Goal: Task Accomplishment & Management: Contribute content

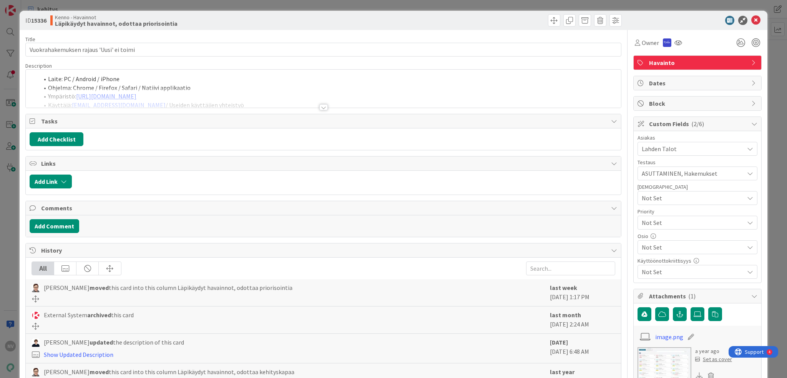
click at [320, 106] on div at bounding box center [323, 107] width 8 height 6
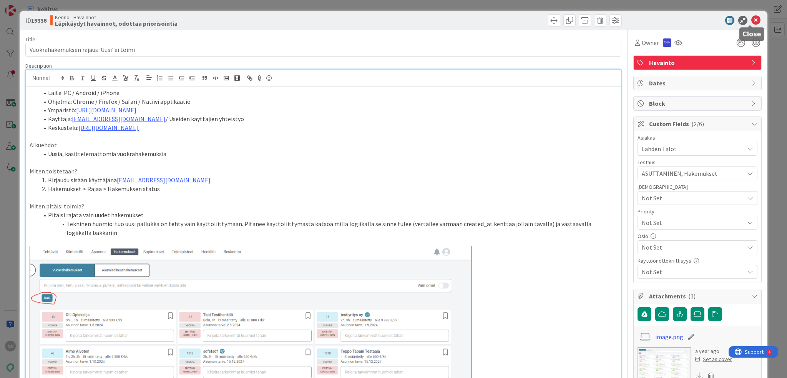
click at [751, 20] on icon at bounding box center [755, 20] width 9 height 9
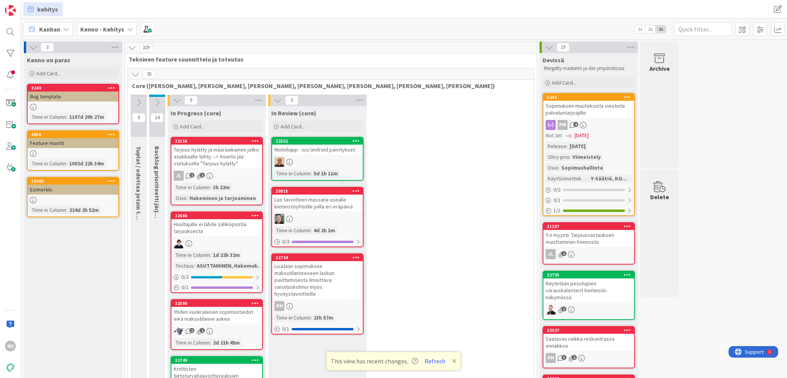
click at [127, 30] on icon at bounding box center [130, 29] width 6 height 6
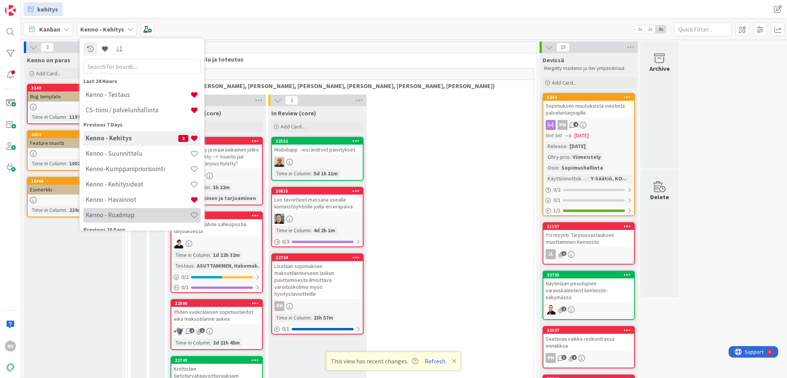
click at [142, 216] on h4 "Kenno - Roadmap" at bounding box center [138, 215] width 104 height 8
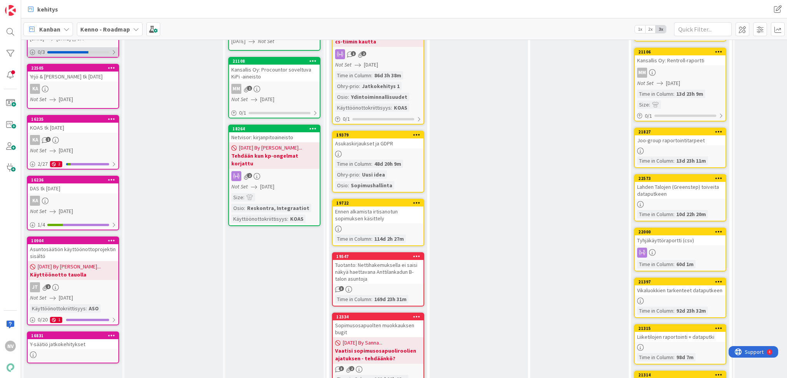
scroll to position [307, 0]
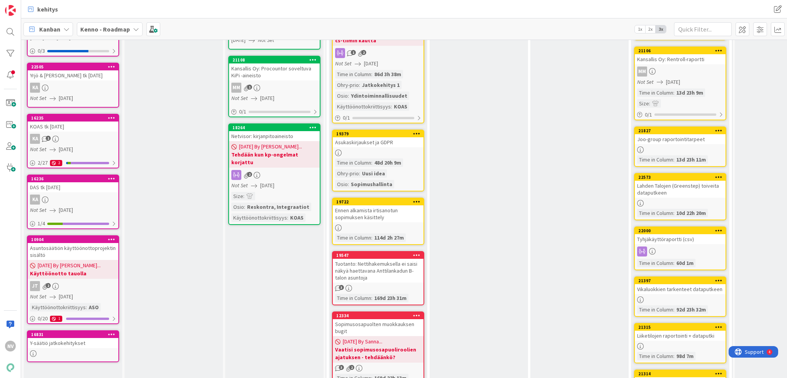
click at [79, 339] on div "Y-säätiö jatkokehitykset" at bounding box center [73, 343] width 91 height 10
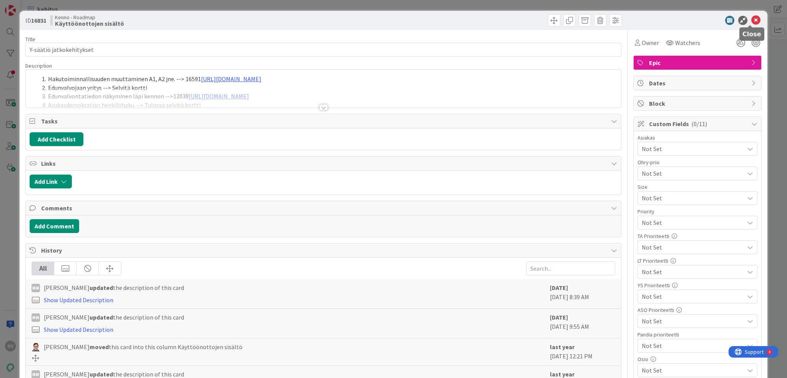
click at [753, 17] on icon at bounding box center [755, 20] width 9 height 9
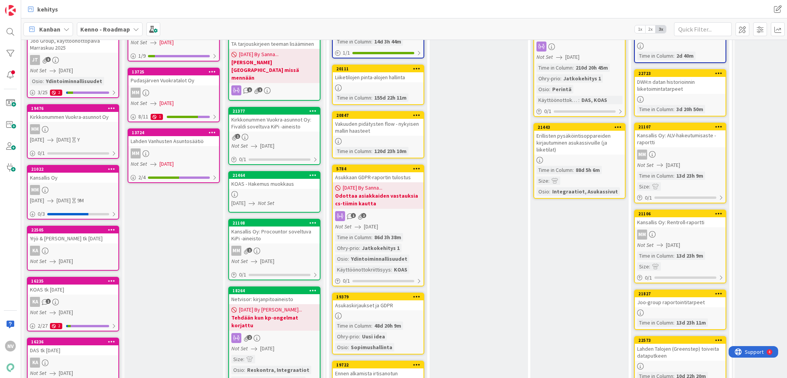
scroll to position [115, 0]
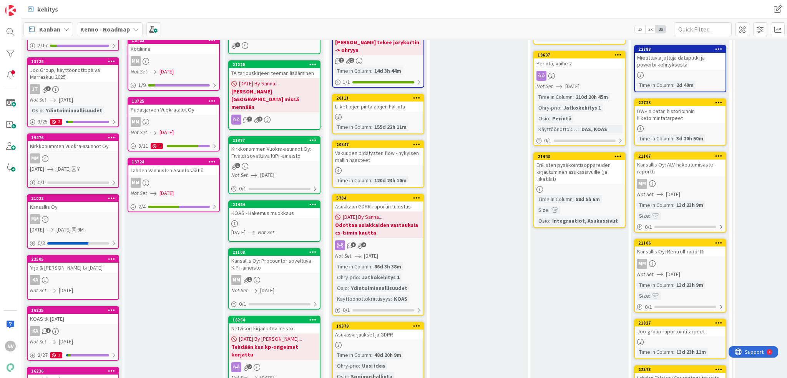
click at [73, 267] on div "Yrjö & [PERSON_NAME] tk [DATE]" at bounding box center [73, 267] width 91 height 10
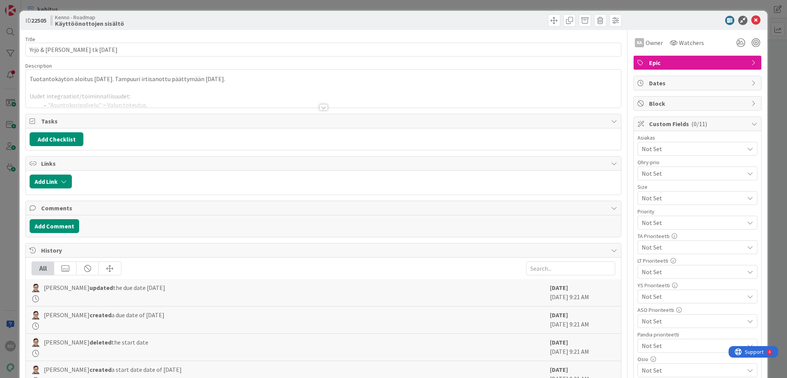
click at [319, 105] on div at bounding box center [323, 107] width 8 height 6
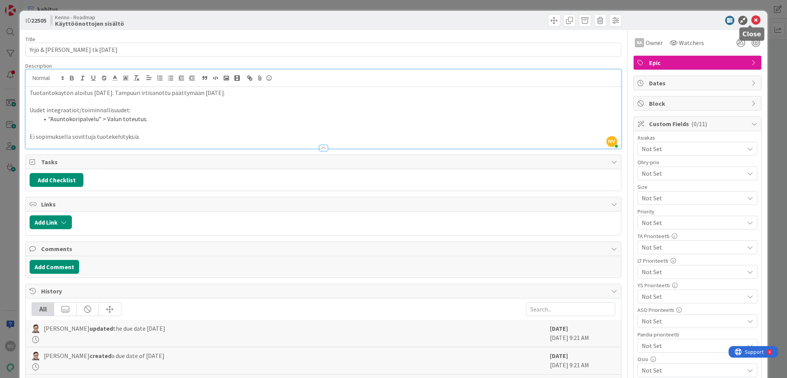
click at [753, 20] on icon at bounding box center [755, 20] width 9 height 9
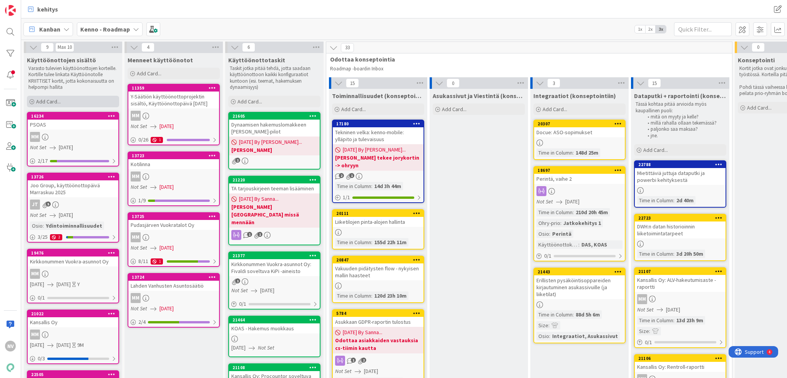
click at [48, 100] on span "Add Card..." at bounding box center [48, 101] width 25 height 7
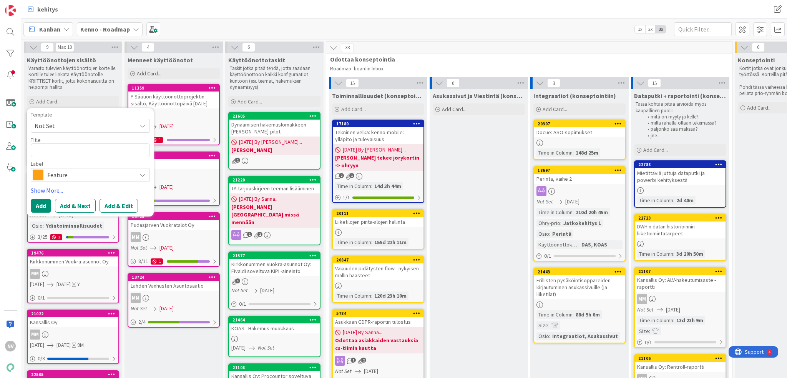
type textarea "x"
type textarea "R"
type textarea "x"
type textarea "RS"
type textarea "x"
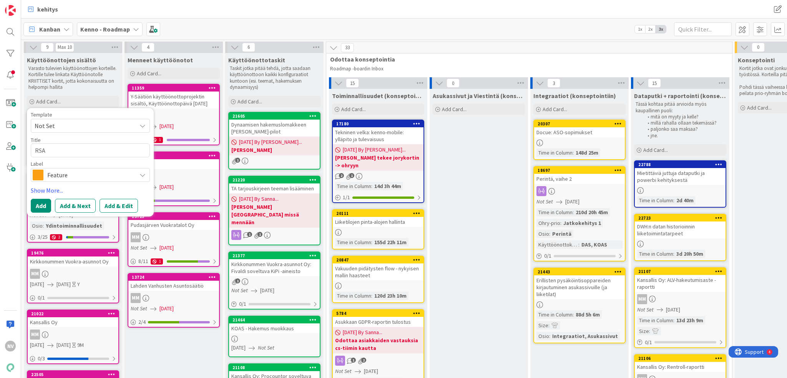
type textarea "RSA"
click at [144, 176] on icon at bounding box center [142, 175] width 6 height 6
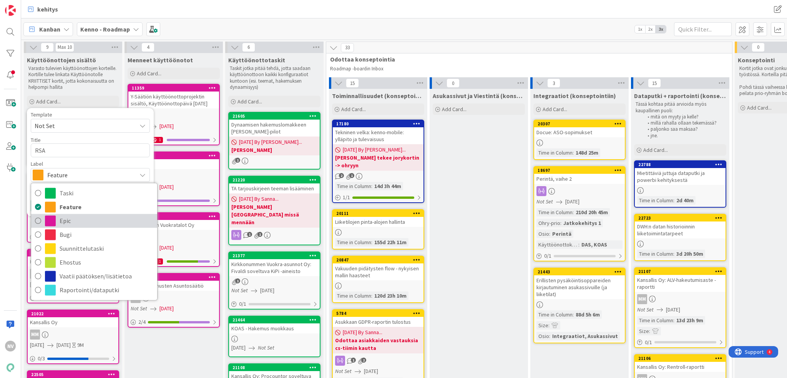
click at [93, 220] on span "Epic" at bounding box center [107, 221] width 94 height 12
type textarea "x"
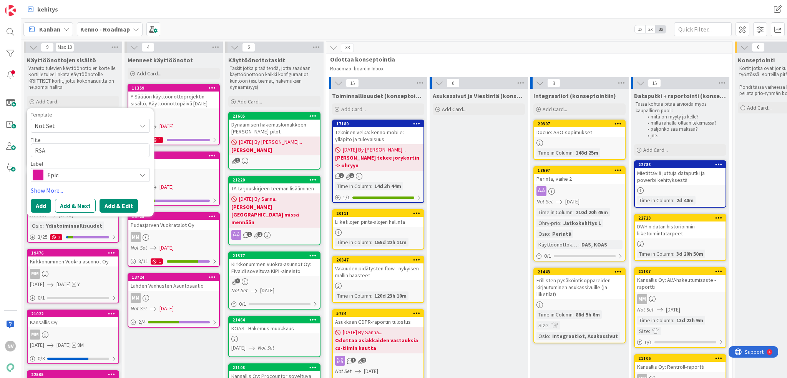
click at [109, 204] on button "Add & Edit" at bounding box center [118, 206] width 38 height 14
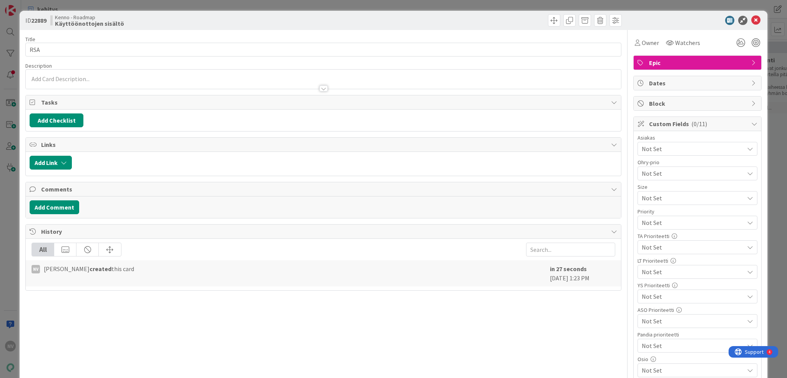
click at [324, 90] on div at bounding box center [323, 88] width 8 height 6
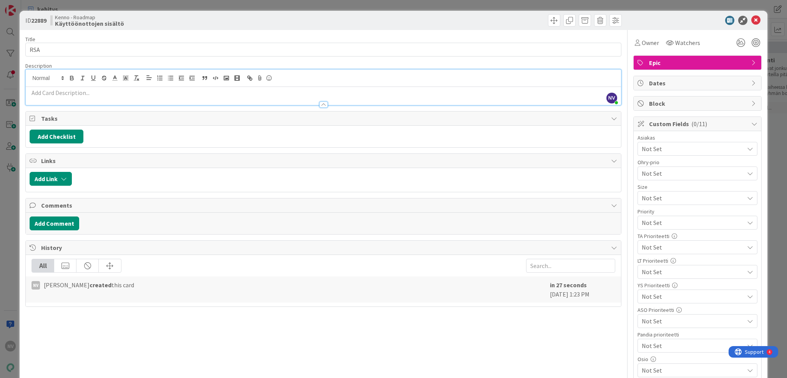
click at [138, 91] on p at bounding box center [323, 92] width 587 height 9
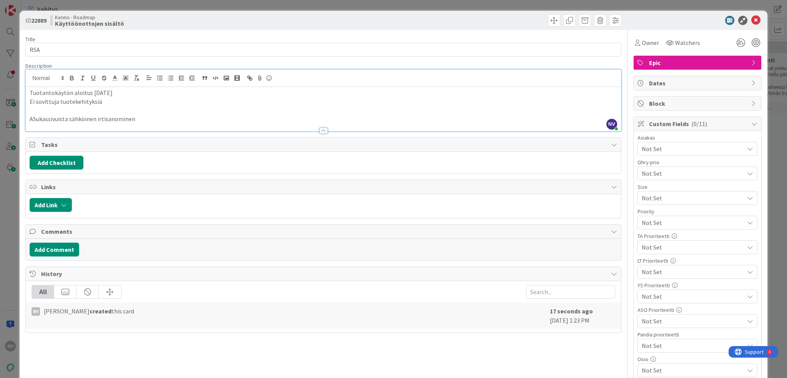
click at [35, 119] on p "ASukassivuista sähköinen irtisanominen" at bounding box center [323, 118] width 587 height 9
click at [752, 18] on icon at bounding box center [755, 20] width 9 height 9
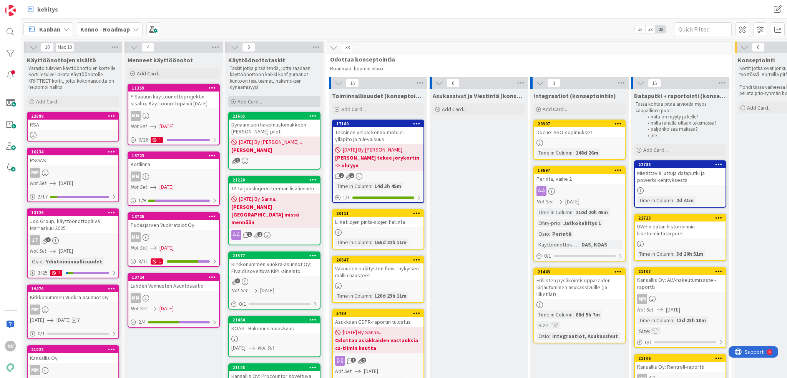
click at [262, 99] on div "Add Card..." at bounding box center [274, 102] width 92 height 12
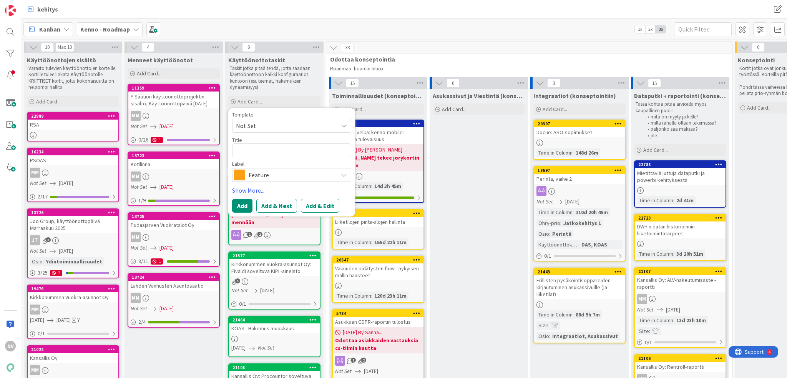
click at [270, 177] on span "Feature" at bounding box center [291, 174] width 85 height 11
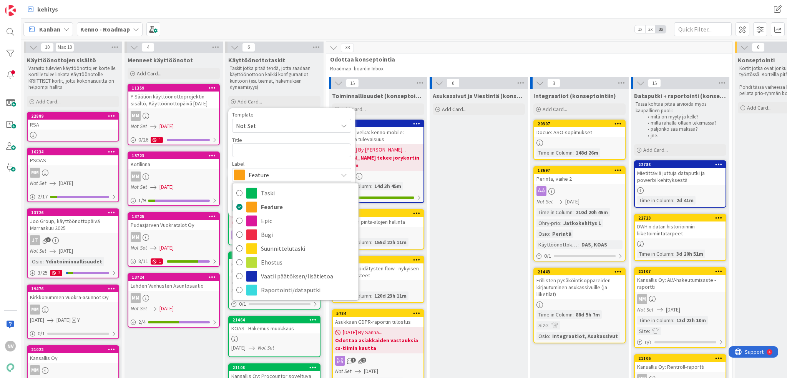
click at [303, 24] on div "Kanban Kenno - Roadmap 1x 2x 3x" at bounding box center [404, 28] width 766 height 21
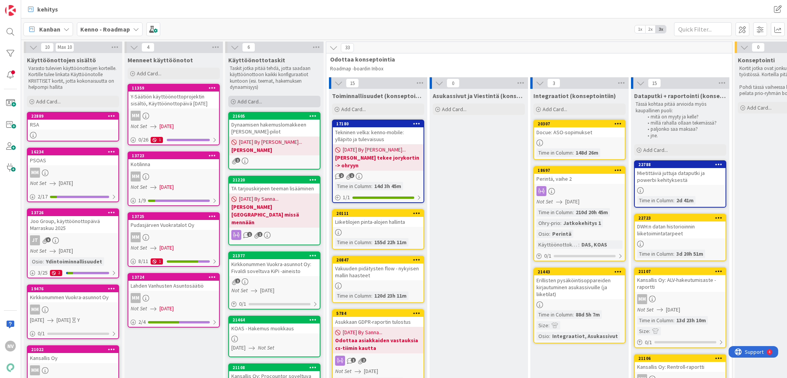
click at [263, 103] on div "Add Card..." at bounding box center [274, 102] width 92 height 12
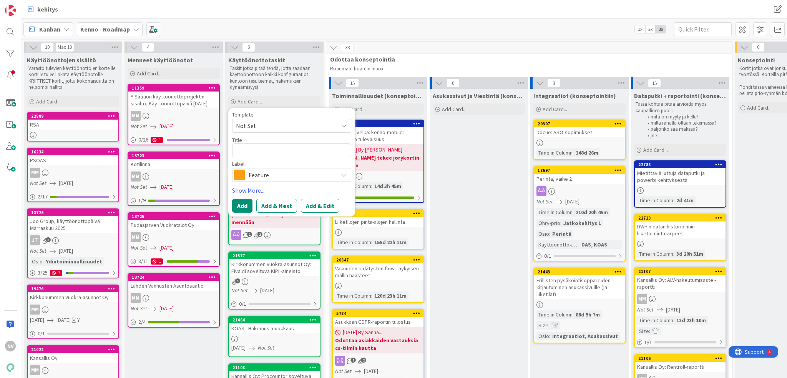
click at [265, 173] on span "Feature" at bounding box center [291, 174] width 85 height 11
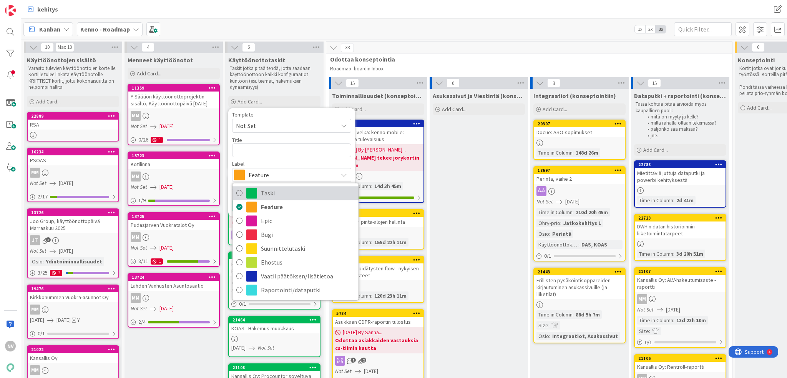
click at [267, 192] on span "Taski" at bounding box center [308, 193] width 94 height 12
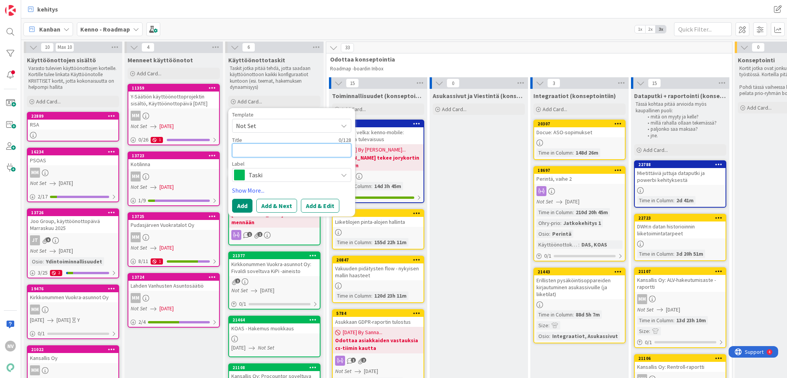
click at [267, 147] on textarea at bounding box center [291, 150] width 119 height 14
type textarea "x"
type textarea "R"
type textarea "x"
type textarea "RS"
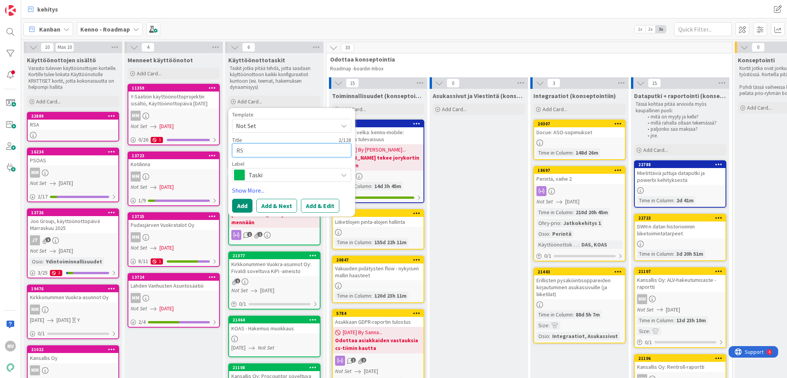
type textarea "x"
type textarea "RSA"
type textarea "x"
type textarea "RSA"
type textarea "x"
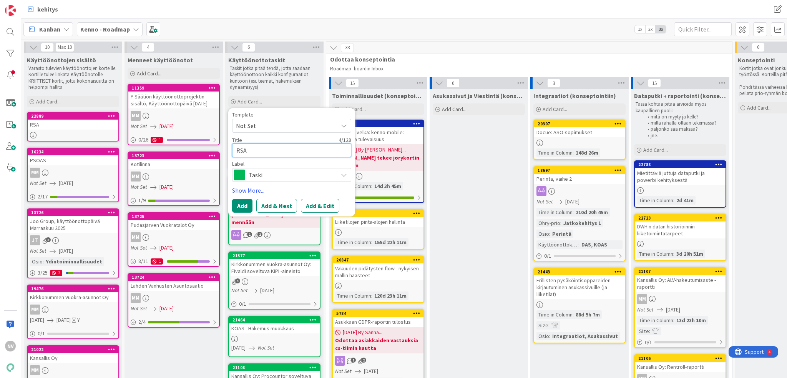
type textarea "RSA s"
type textarea "x"
type textarea "RSA sä"
type textarea "x"
type textarea "RSA säh"
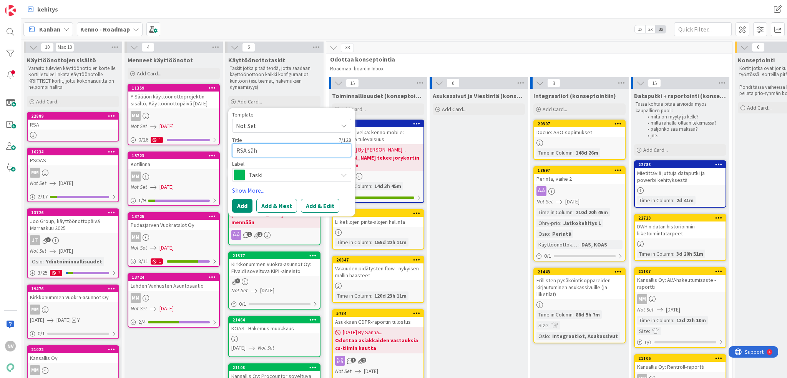
type textarea "x"
type textarea "RSA sähk"
type textarea "x"
type textarea "RSA sähkö"
type textarea "x"
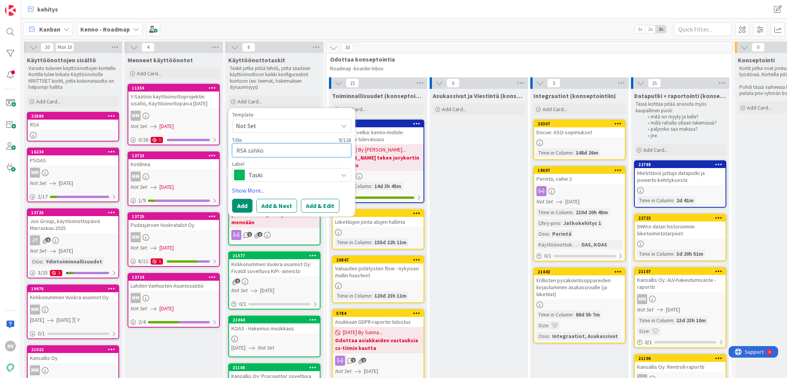
type textarea "RSA sähköi"
type textarea "x"
type textarea "RSA sähköin"
type textarea "x"
type textarea "RSA sähköine"
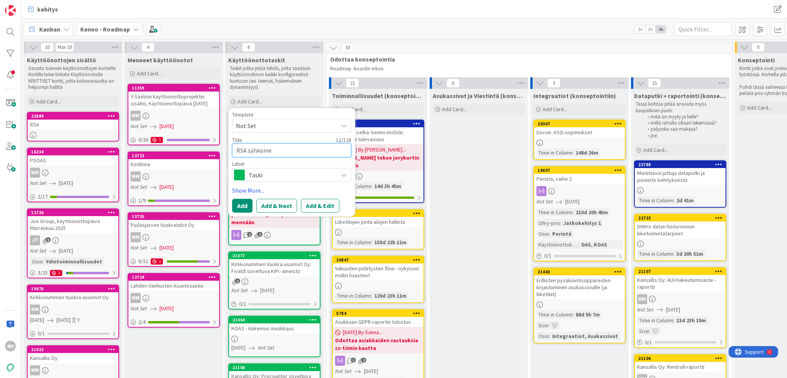
type textarea "x"
type textarea "RSA sähköinen"
type textarea "x"
type textarea "RSA sähköinen"
type textarea "x"
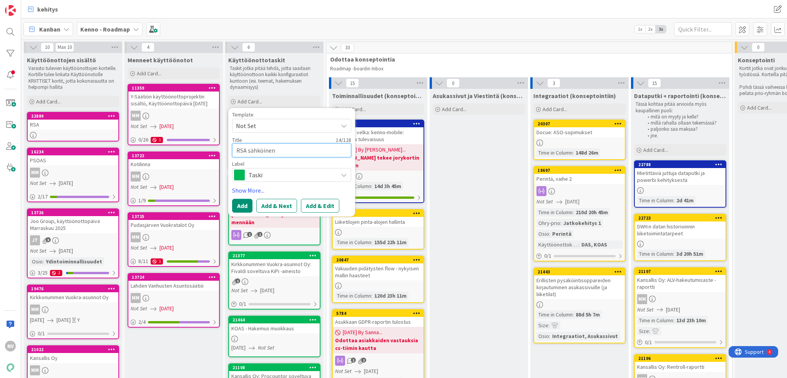
type textarea "RSA sähköinen i"
type textarea "x"
type textarea "RSA sähköinen ir"
type textarea "x"
type textarea "RSA sähköinen irt"
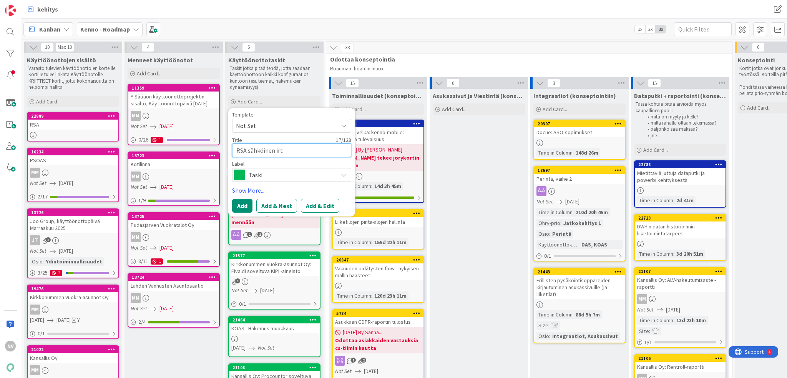
type textarea "x"
type textarea "RSA sähköinen irti"
type textarea "x"
type textarea "RSA sähköinen irtis"
type textarea "x"
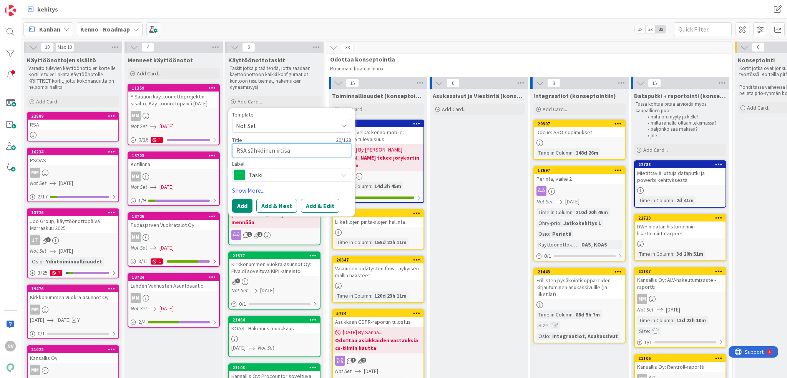
type textarea "RSA sähköinen irtisan"
type textarea "x"
type textarea "RSA sähköinen irtisano"
type textarea "x"
type textarea "RSA sähköinen irtisanom"
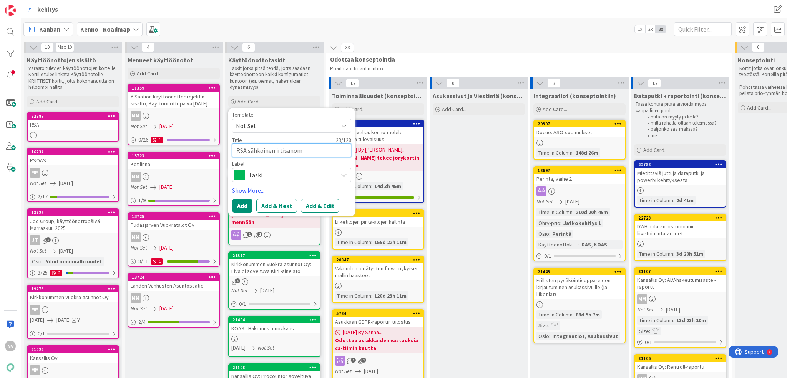
type textarea "x"
type textarea "RSA sähköinen irtisanomi"
type textarea "x"
type textarea "RSA sähköinen irtisanomis"
type textarea "x"
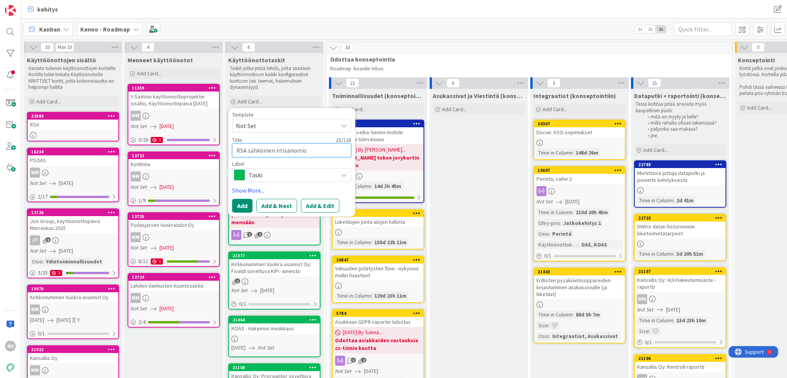
type textarea "RSA sähköinen irtisanomisl"
type textarea "x"
type textarea "RSA sähköinen irtisanomislo"
type textarea "x"
type textarea "RSA sähköinen irtisanomislom"
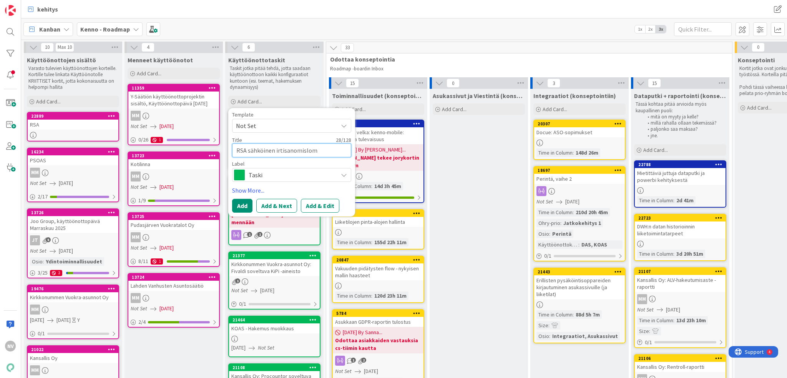
type textarea "x"
type textarea "RSA sähköinen irtisanomisloma"
type textarea "x"
type textarea "RSA sähköinen irtisanomislomak"
type textarea "x"
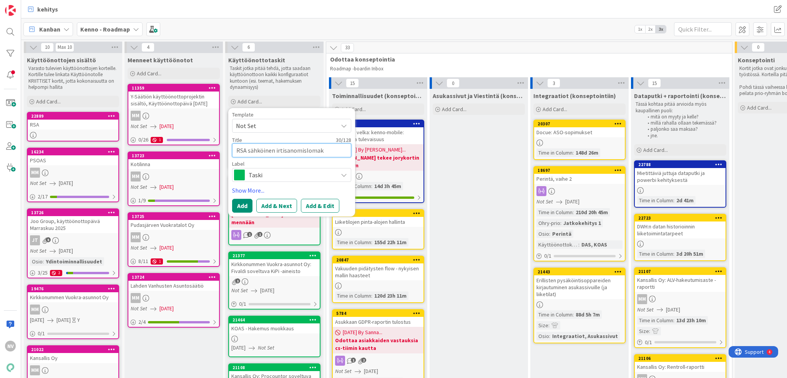
type textarea "RSA sähköinen irtisanomislomaka"
type textarea "x"
type textarea "RSA sähköinen irtisanomislomak"
type textarea "x"
type textarea "RSA sähköinen irtisanomislomake"
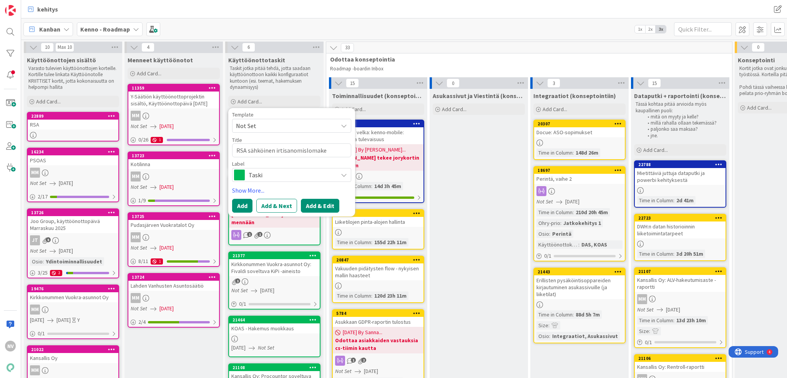
click at [313, 205] on button "Add & Edit" at bounding box center [320, 206] width 38 height 14
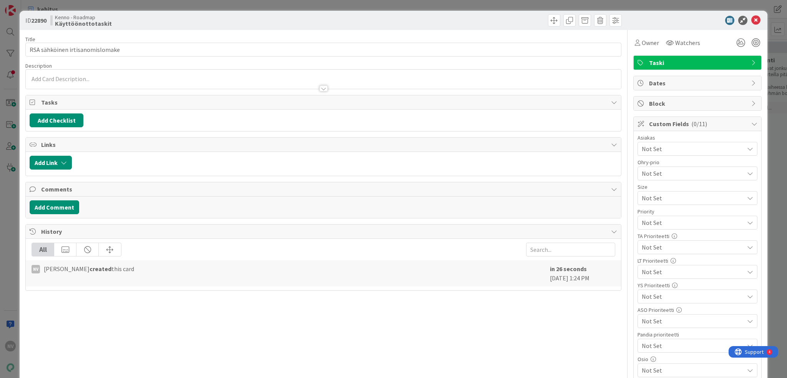
click at [319, 88] on div at bounding box center [323, 88] width 8 height 6
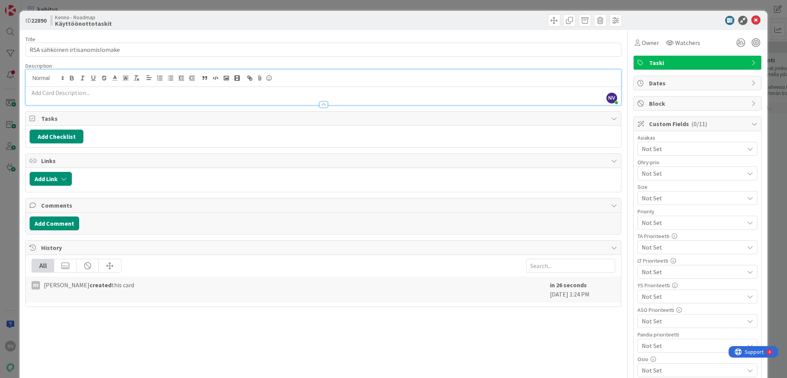
click at [217, 97] on div at bounding box center [323, 101] width 595 height 8
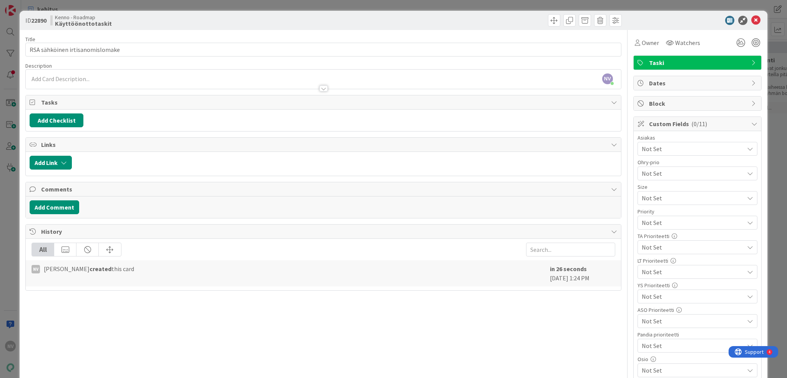
click at [198, 93] on div "Title 31 / 128 RSA sähköinen irtisanomislomake Description NV [PERSON_NAME] jus…" at bounding box center [323, 261] width 596 height 463
click at [65, 160] on icon "button" at bounding box center [64, 162] width 6 height 6
click at [118, 76] on p at bounding box center [323, 79] width 587 height 9
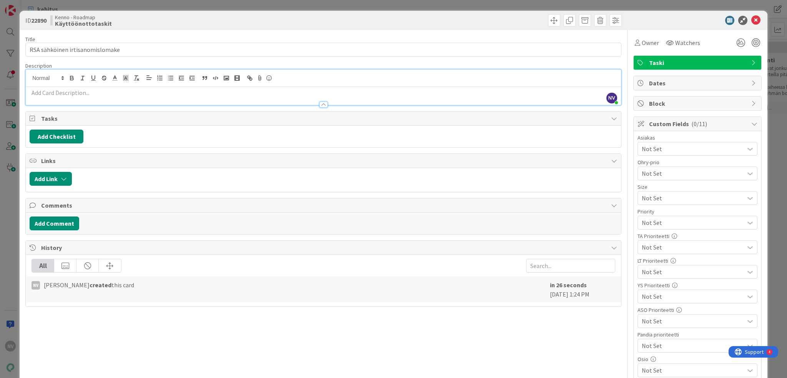
click at [110, 97] on div at bounding box center [323, 101] width 595 height 8
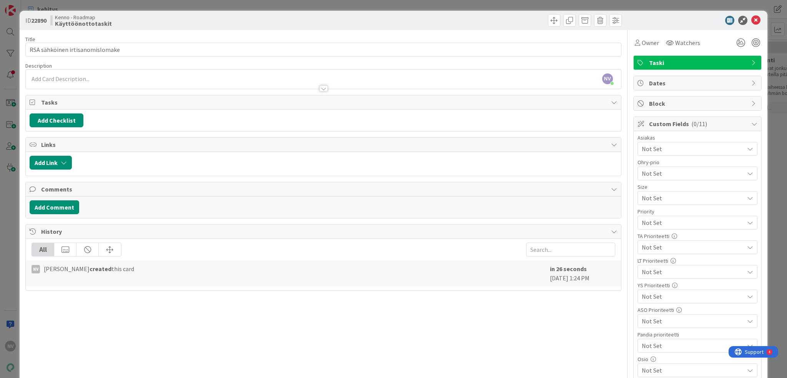
click at [111, 78] on p at bounding box center [323, 79] width 587 height 9
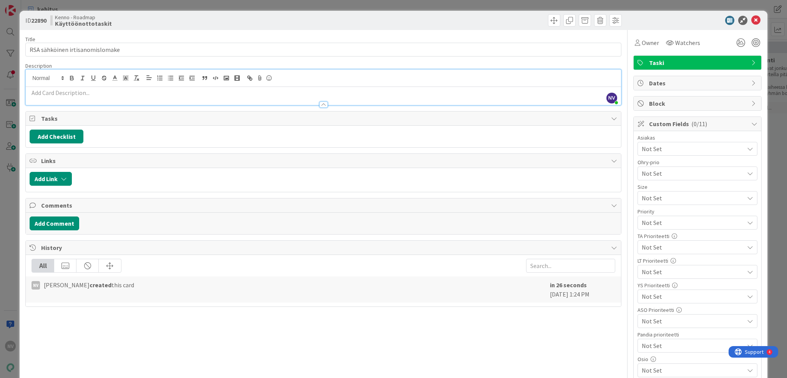
click at [88, 91] on p at bounding box center [323, 92] width 587 height 9
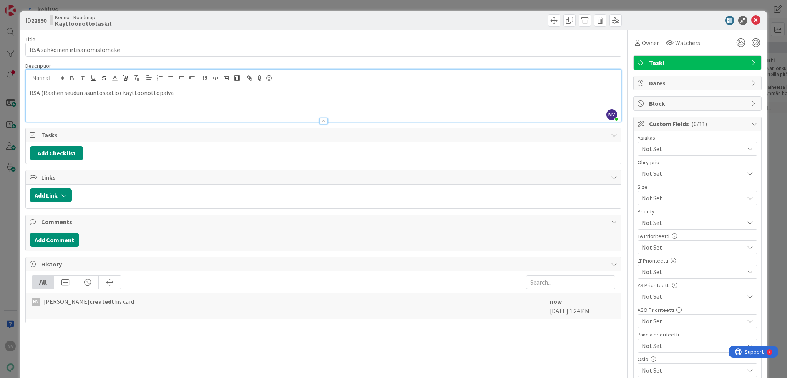
click at [122, 93] on p "RSA (Raahen seudun asuntosäätiö) Käyttöönottopäivä" at bounding box center [323, 92] width 587 height 9
click at [215, 94] on p "RSA (Raahen seudun asuntosäätiö) käyttöönottopäivä" at bounding box center [323, 92] width 587 height 9
click at [751, 19] on icon at bounding box center [755, 20] width 9 height 9
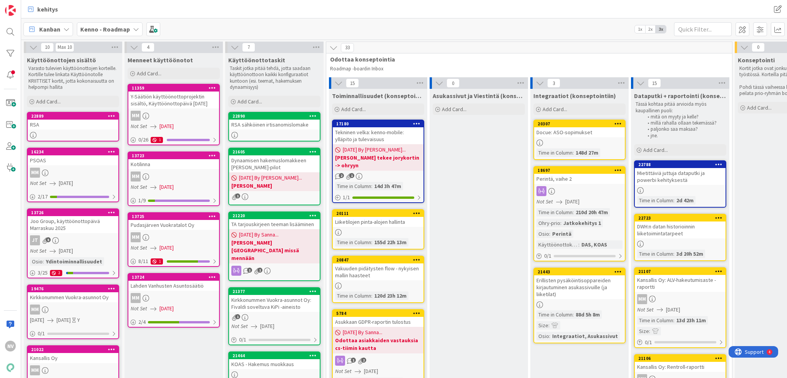
click at [65, 127] on div "RSA" at bounding box center [73, 124] width 91 height 10
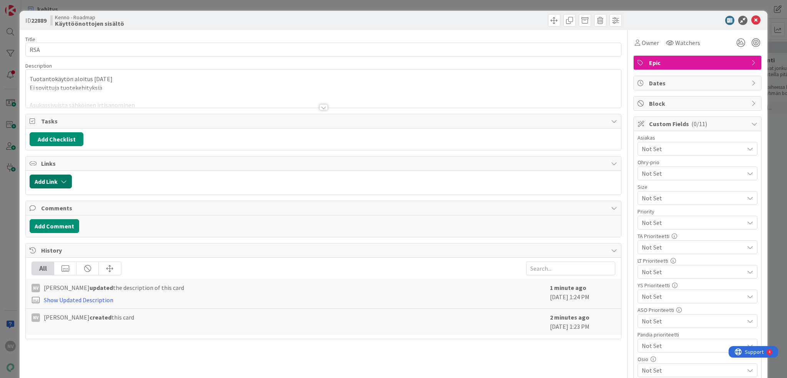
click at [58, 181] on button "Add Link" at bounding box center [51, 181] width 42 height 14
click at [80, 230] on span "Current Board" at bounding box center [81, 229] width 86 height 11
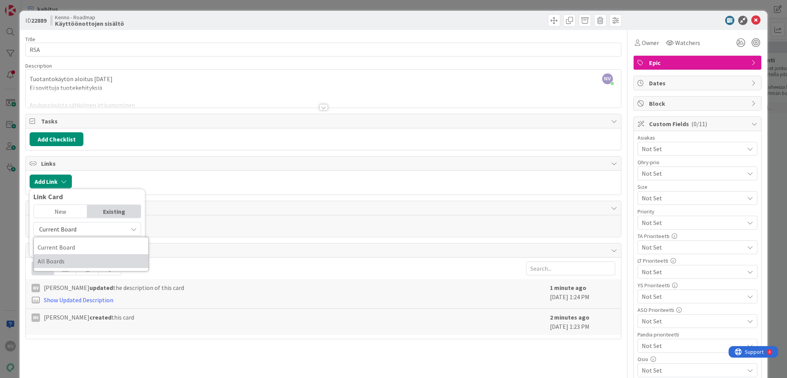
click at [77, 259] on span "All Boards" at bounding box center [91, 261] width 107 height 12
click at [693, 24] on div at bounding box center [693, 20] width 136 height 9
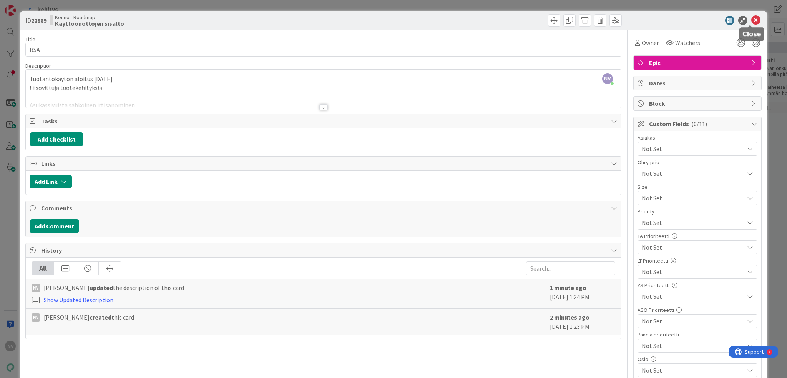
click at [751, 18] on icon at bounding box center [755, 20] width 9 height 9
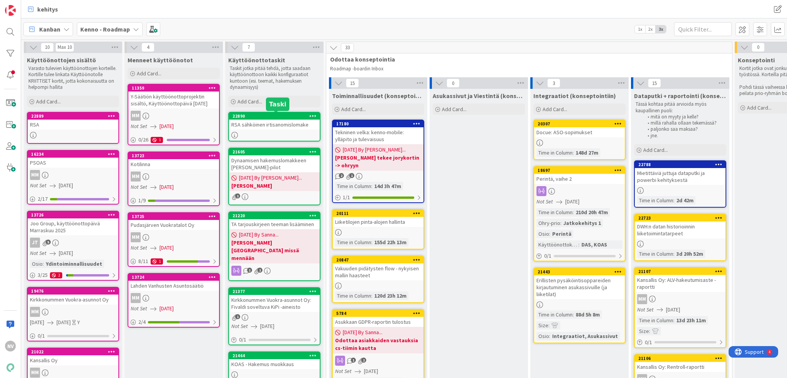
click at [249, 121] on div "RSA sähköinen irtisanomislomake" at bounding box center [274, 124] width 91 height 10
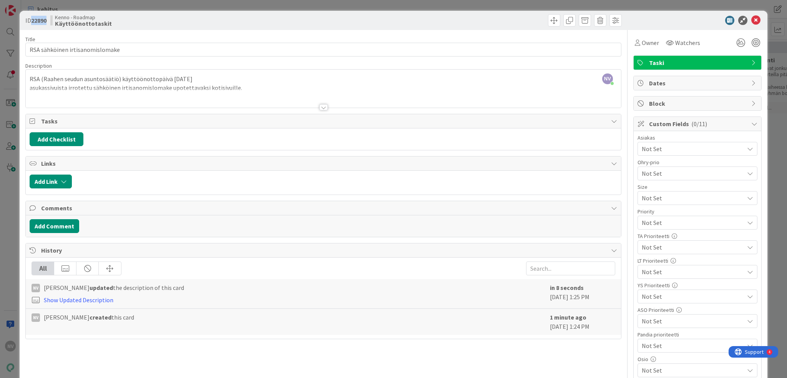
drag, startPoint x: 47, startPoint y: 20, endPoint x: 33, endPoint y: 22, distance: 14.5
click at [33, 22] on b "22890" at bounding box center [38, 21] width 15 height 8
copy b "22890"
click at [751, 17] on icon at bounding box center [755, 20] width 9 height 9
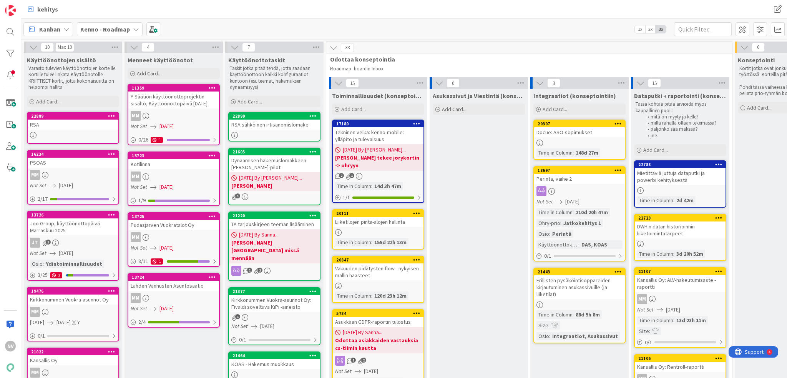
click at [54, 119] on div "22889" at bounding box center [73, 116] width 91 height 7
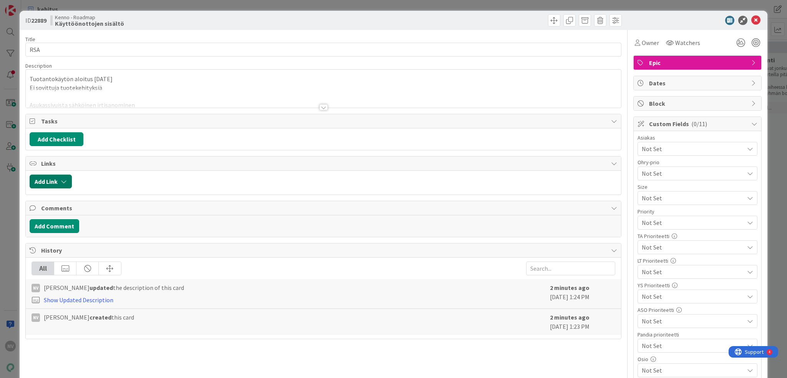
click at [58, 181] on button "Add Link" at bounding box center [51, 181] width 42 height 14
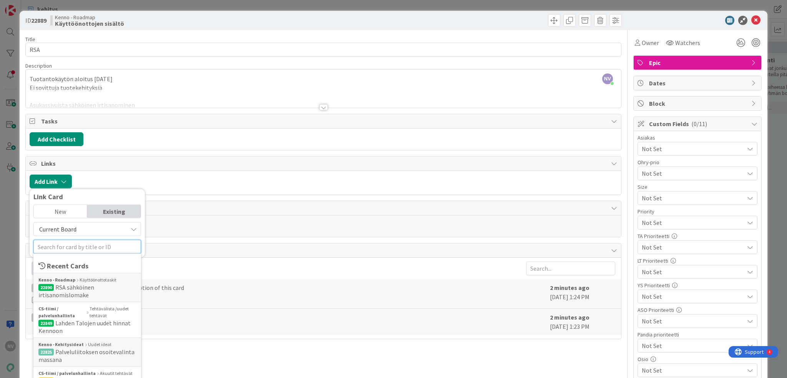
click at [69, 248] on input "text" at bounding box center [87, 247] width 108 height 14
drag, startPoint x: 69, startPoint y: 248, endPoint x: 61, endPoint y: 293, distance: 45.6
click at [61, 293] on span "RSA sähköinen irtisanomislomake" at bounding box center [66, 290] width 56 height 15
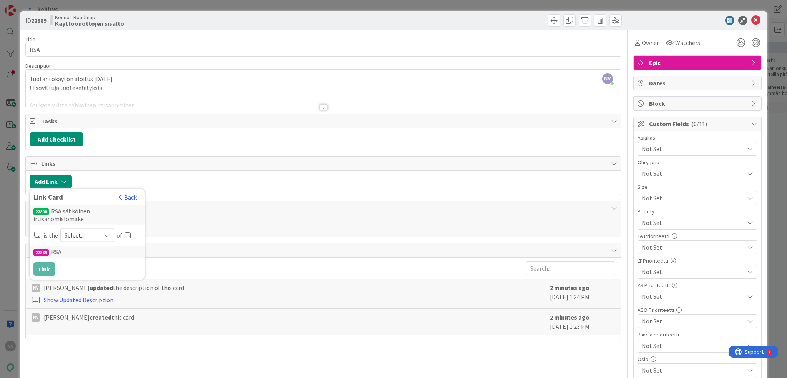
click at [106, 232] on icon at bounding box center [107, 235] width 6 height 6
click at [99, 289] on span "successor" at bounding box center [128, 295] width 87 height 12
click at [45, 262] on button "Link" at bounding box center [44, 269] width 22 height 14
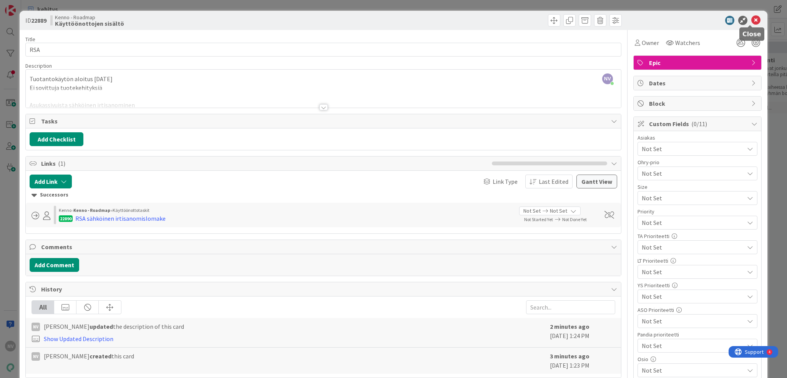
click at [751, 21] on icon at bounding box center [755, 20] width 9 height 9
